Goal: Task Accomplishment & Management: Use online tool/utility

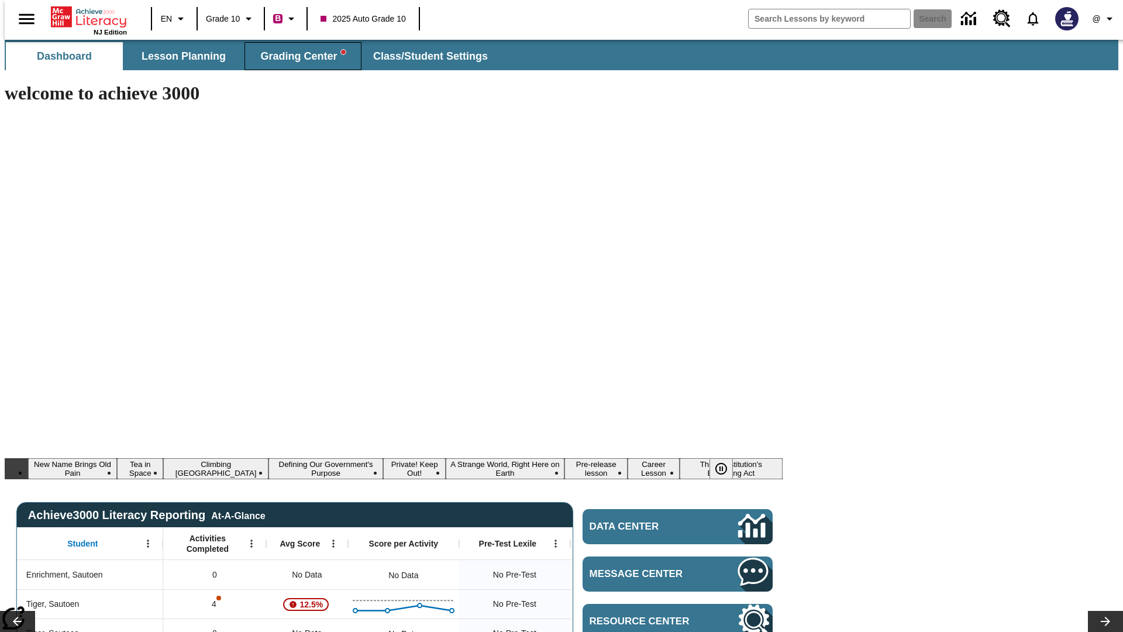
click at [298, 56] on span "Grading Center" at bounding box center [302, 56] width 85 height 13
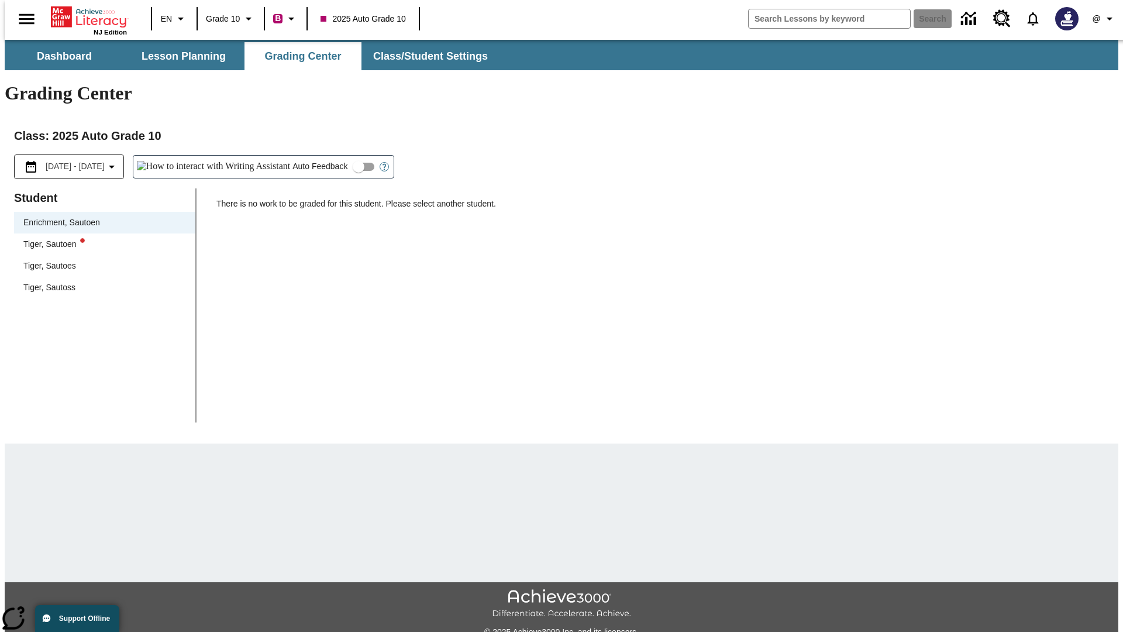
click at [101, 238] on div "Tiger, Sautoen" at bounding box center [104, 244] width 163 height 12
click at [325, 156] on input "Auto Feedback" at bounding box center [358, 167] width 67 height 22
checkbox input "true"
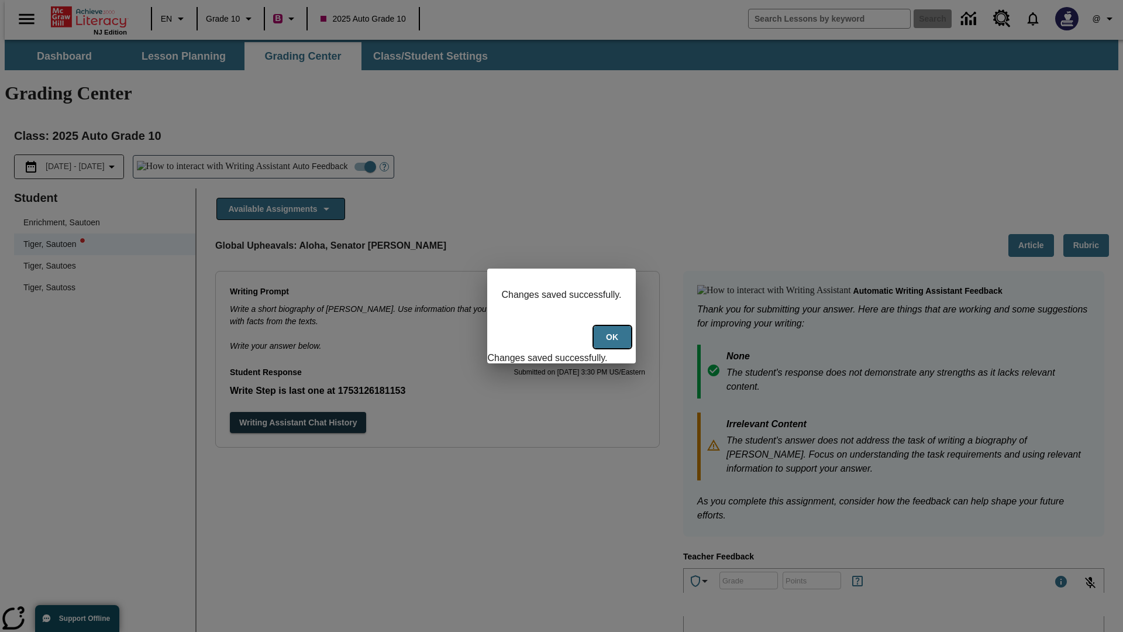
click at [614, 343] on button "Ok" at bounding box center [612, 337] width 37 height 23
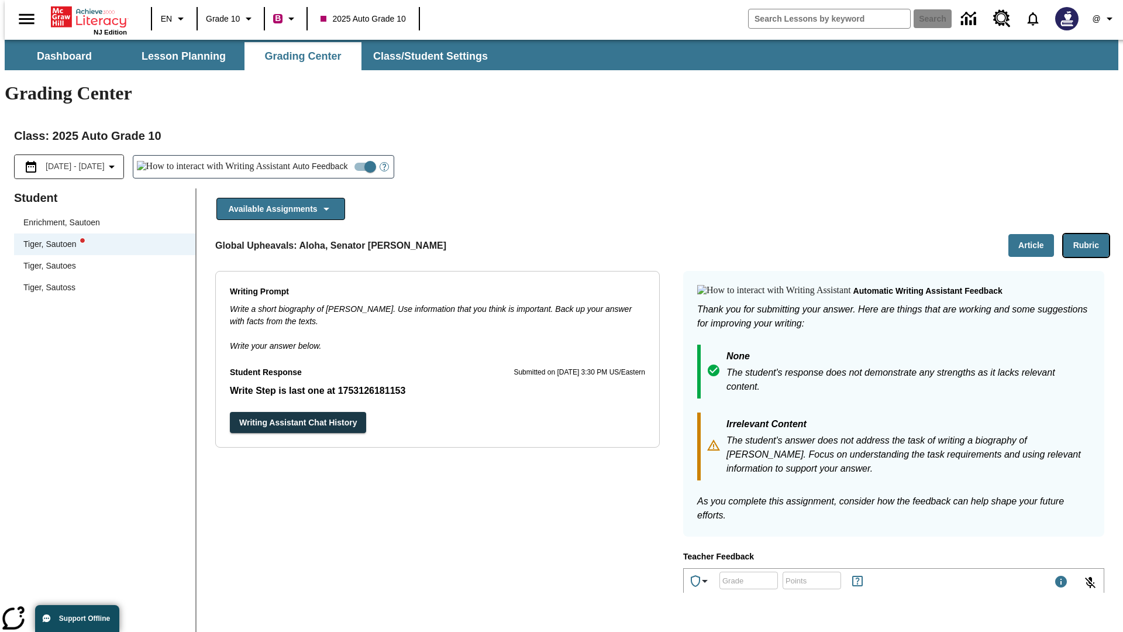
click at [1091, 234] on button "Rubric" at bounding box center [1087, 245] width 46 height 23
click at [1036, 234] on button "Article" at bounding box center [1032, 245] width 46 height 23
click at [174, 19] on icon "Language: EN, Select a language" at bounding box center [181, 19] width 14 height 14
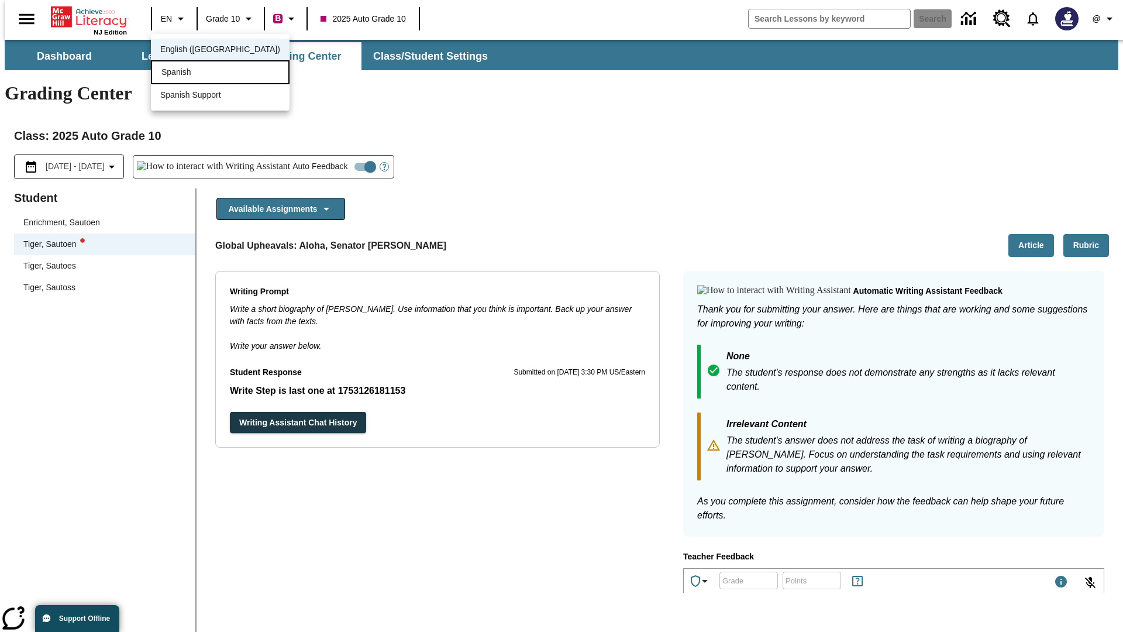
click at [195, 73] on div "Spanish" at bounding box center [220, 72] width 139 height 24
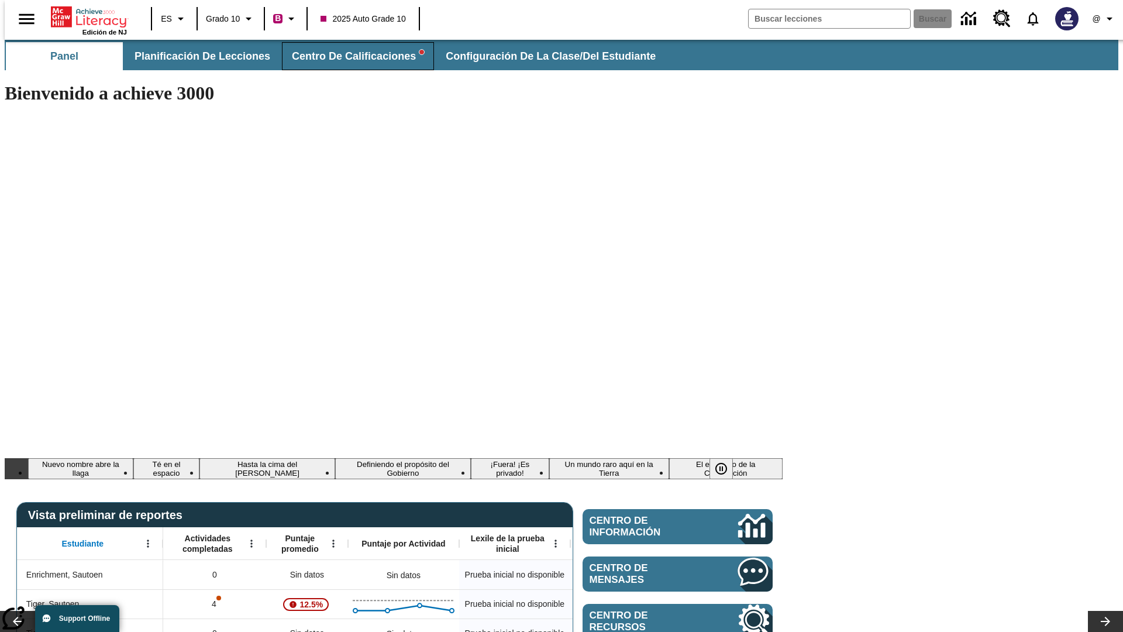
click at [348, 56] on span "Centro de calificaciones" at bounding box center [358, 56] width 132 height 13
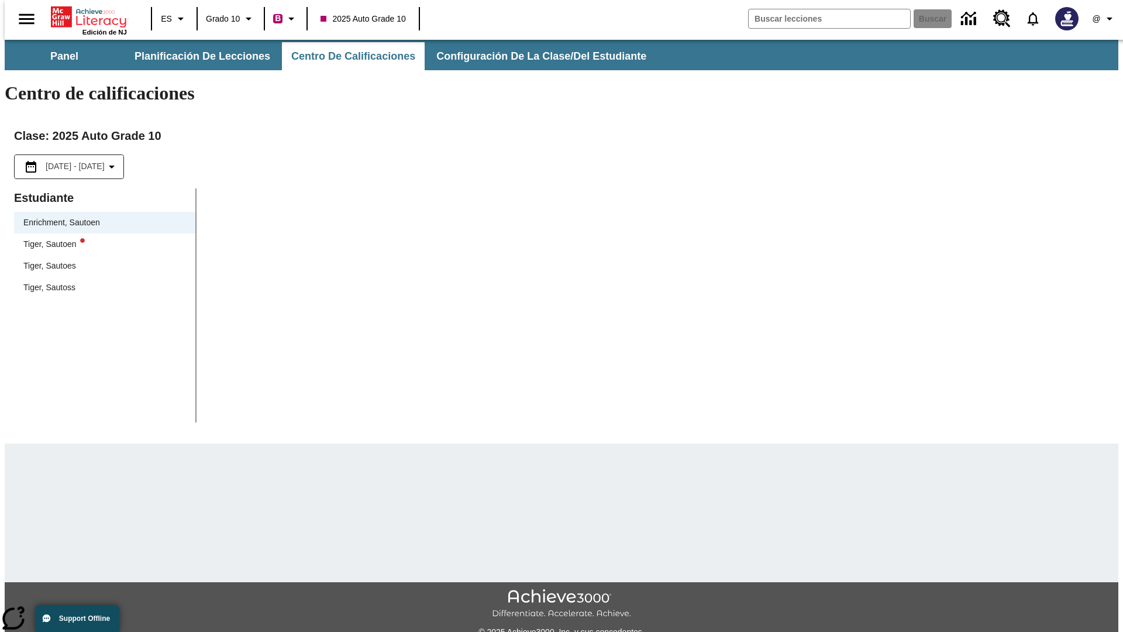
click at [101, 238] on div "Tiger, Sautoen" at bounding box center [104, 244] width 163 height 12
